Goal: Task Accomplishment & Management: Manage account settings

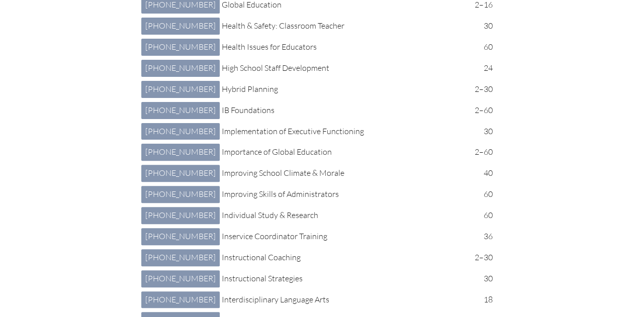
scroll to position [1975, 0]
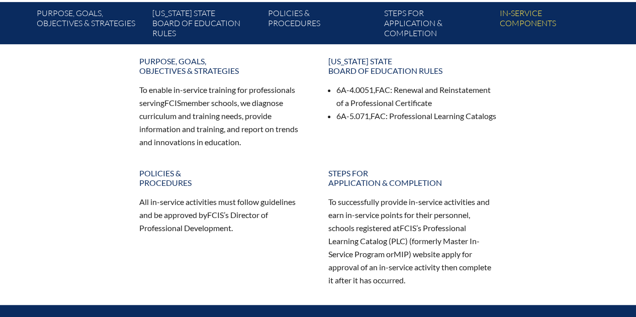
scroll to position [180, 0]
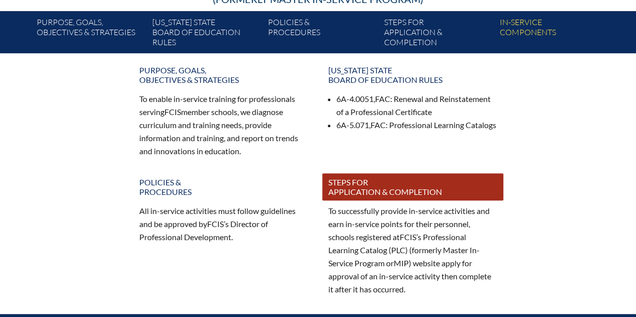
click at [361, 191] on link "Steps for application & completion" at bounding box center [412, 186] width 181 height 27
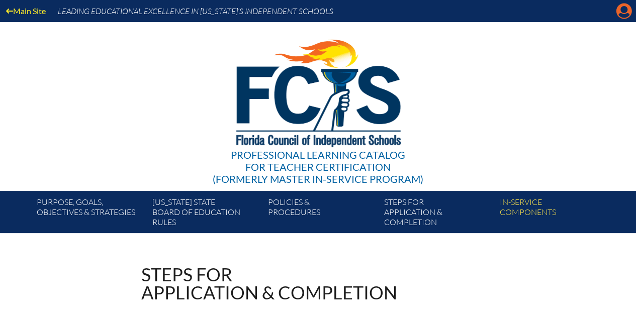
click at [621, 12] on icon "Manage account" at bounding box center [623, 11] width 16 height 16
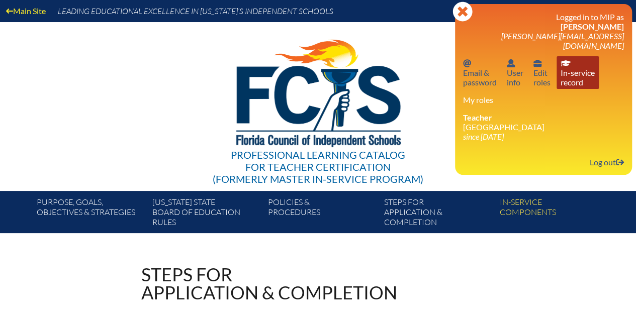
click at [566, 65] on link "In-service record In-service record" at bounding box center [577, 72] width 42 height 33
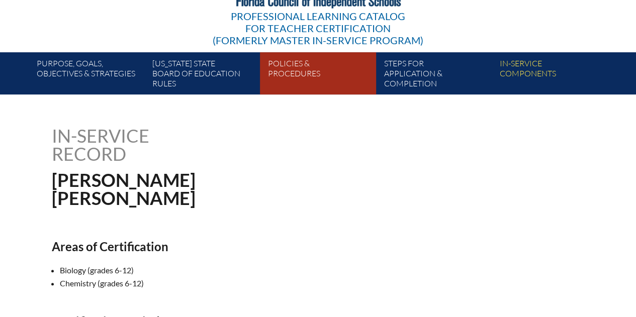
scroll to position [138, 0]
